Goal: Transaction & Acquisition: Purchase product/service

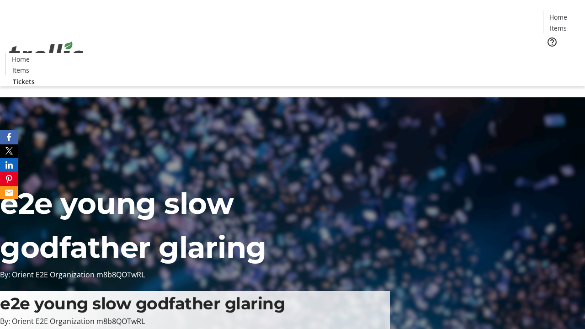
click at [550, 53] on span "Tickets" at bounding box center [561, 58] width 22 height 10
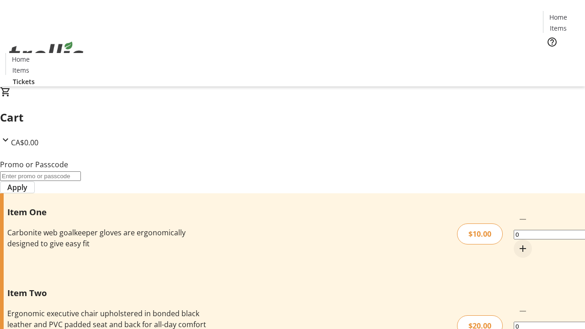
click at [517, 243] on mat-icon "Increment by one" at bounding box center [522, 248] width 11 height 11
type input "1"
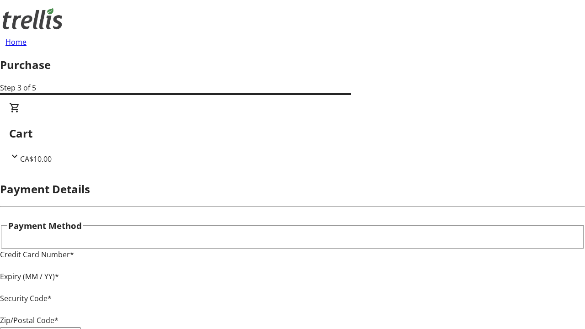
type input "V1Y 0C2"
